Goal: Transaction & Acquisition: Purchase product/service

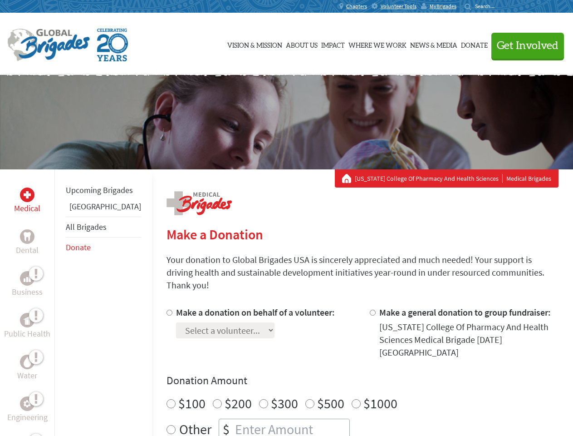
click at [501, 6] on div "Search for:" at bounding box center [483, 6] width 36 height 7
click at [524, 45] on span "Get Involved" at bounding box center [528, 45] width 62 height 11
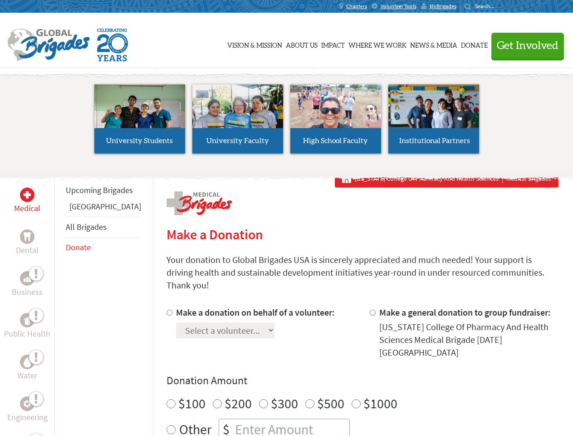
click at [287, 122] on li "High School Faculty" at bounding box center [336, 119] width 98 height 84
click at [60, 302] on div "Upcoming Brigades Panama All Brigades Donate" at bounding box center [103, 387] width 98 height 436
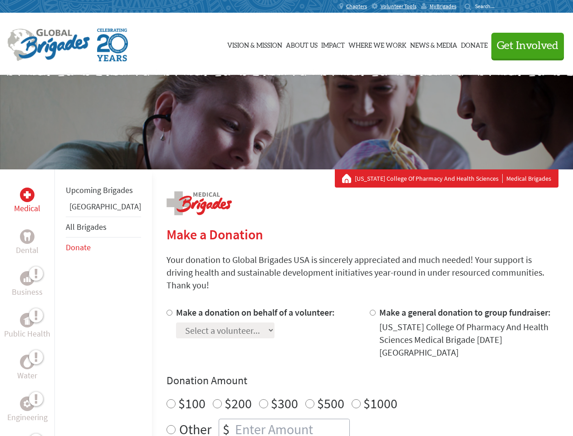
click at [347, 373] on div "Donation Amount $100 $200 $300 $500 $1000 Other $" at bounding box center [363, 406] width 392 height 66
click at [167, 310] on input "Make a donation on behalf of a volunteer:" at bounding box center [170, 313] width 6 height 6
radio input "true"
click at [370, 310] on input "Make a general donation to group fundraiser:" at bounding box center [373, 313] width 6 height 6
radio input "true"
